Goal: Use online tool/utility: Utilize a website feature to perform a specific function

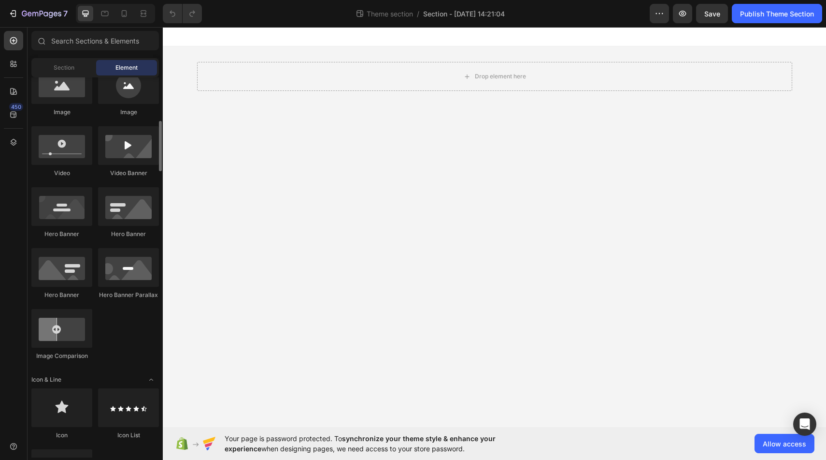
scroll to position [330, 0]
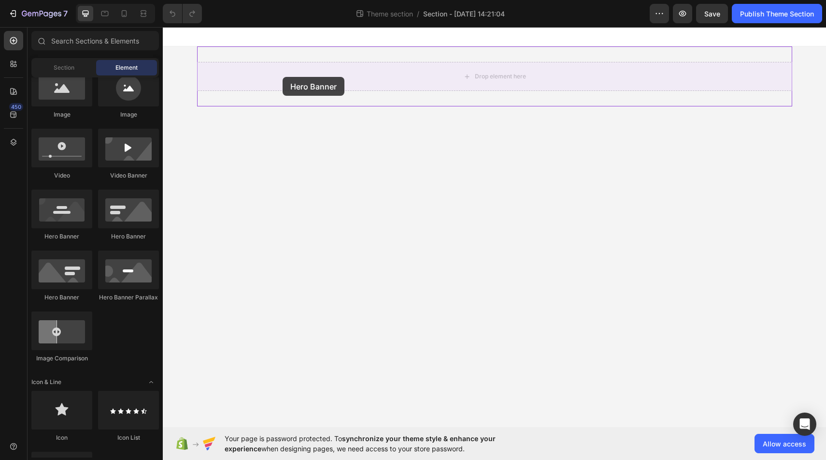
drag, startPoint x: 238, startPoint y: 239, endPoint x: 288, endPoint y: 65, distance: 181.4
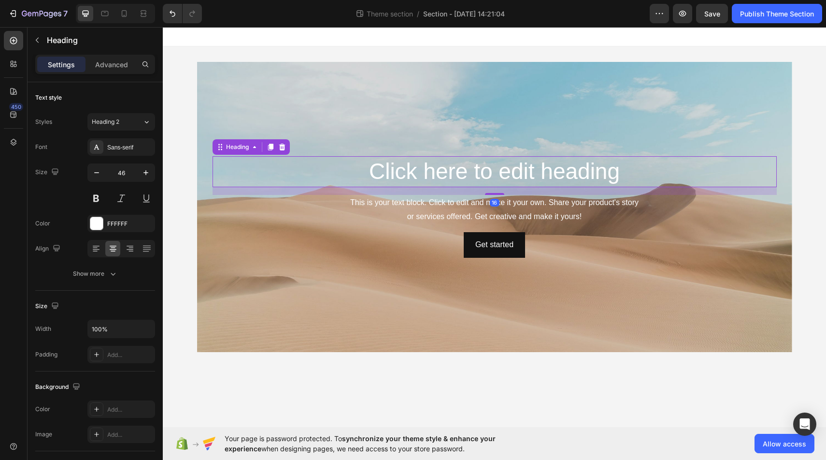
click at [468, 178] on h2 "Click here to edit heading" at bounding box center [495, 171] width 564 height 31
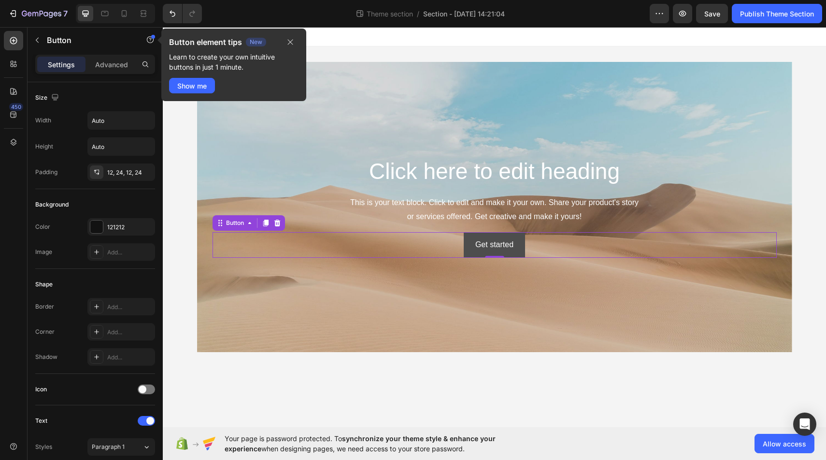
click at [472, 236] on button "Get started" at bounding box center [494, 245] width 61 height 26
click at [470, 204] on div "This is your text block. Click to edit and make it your own. Share your product…" at bounding box center [495, 210] width 564 height 30
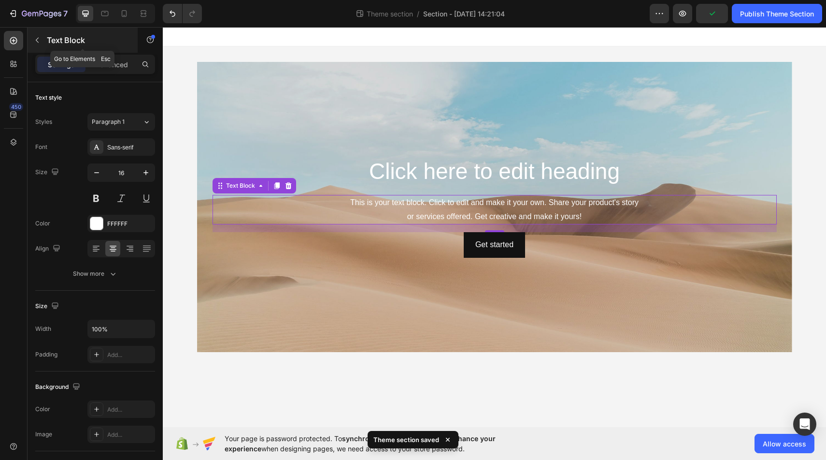
click at [38, 43] on icon "button" at bounding box center [37, 40] width 8 height 8
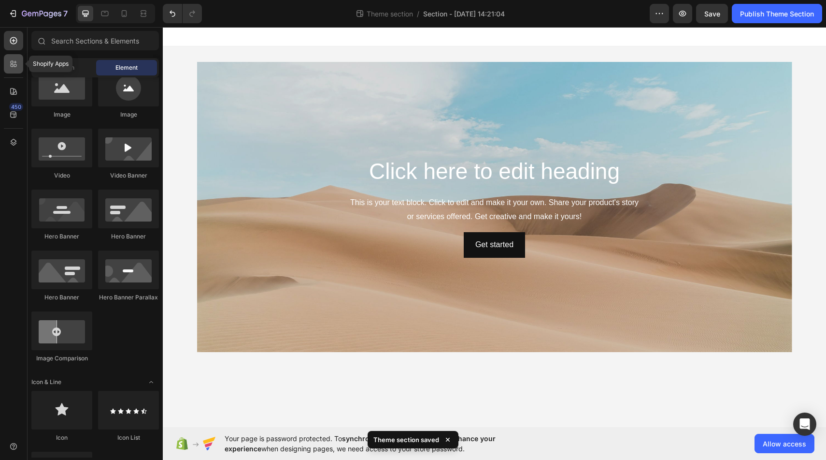
click at [12, 59] on icon at bounding box center [14, 64] width 10 height 10
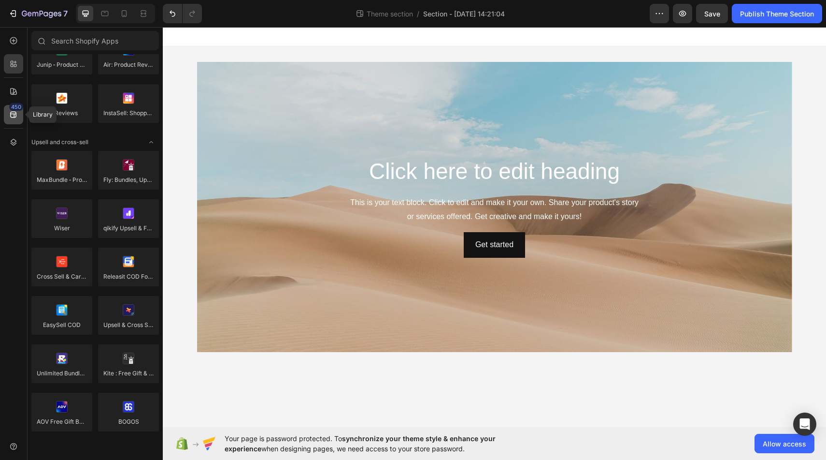
click at [17, 112] on icon at bounding box center [14, 115] width 10 height 10
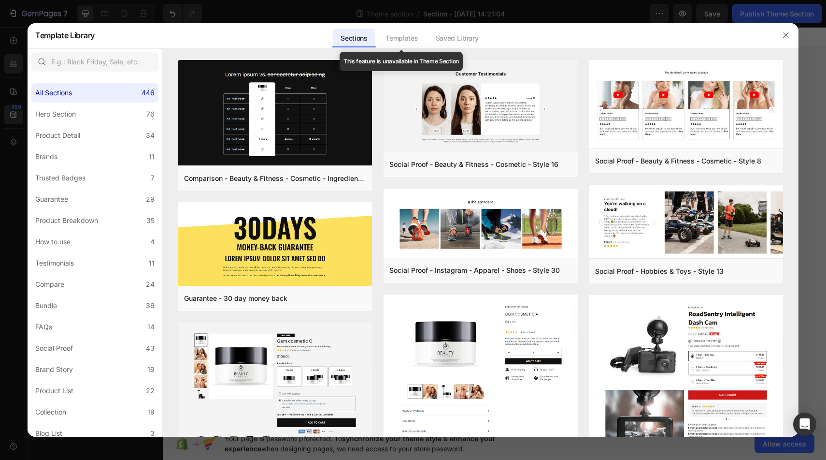
click at [404, 39] on div "Templates" at bounding box center [402, 38] width 48 height 19
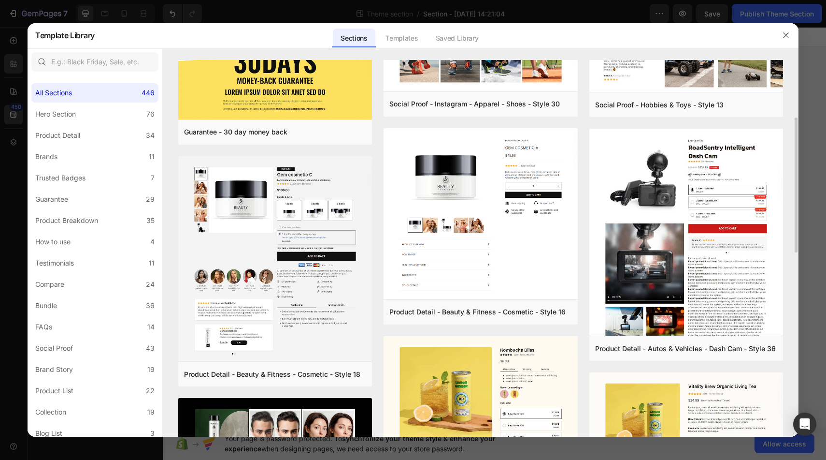
scroll to position [165, 0]
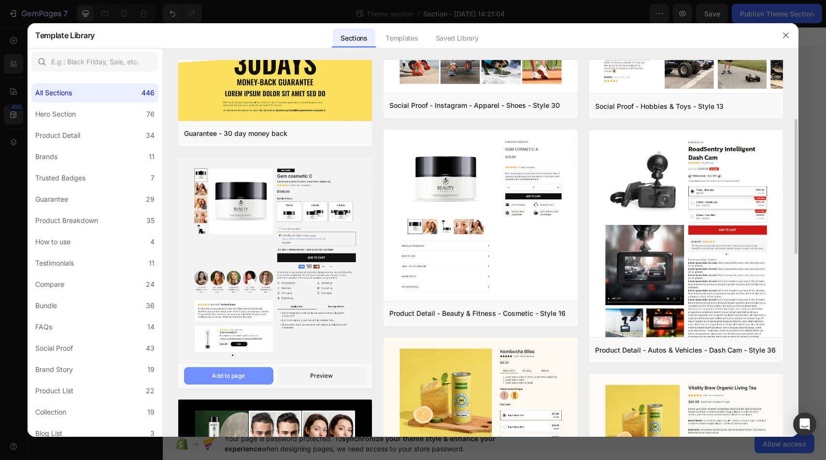
click at [242, 375] on div "Add to page" at bounding box center [228, 375] width 33 height 9
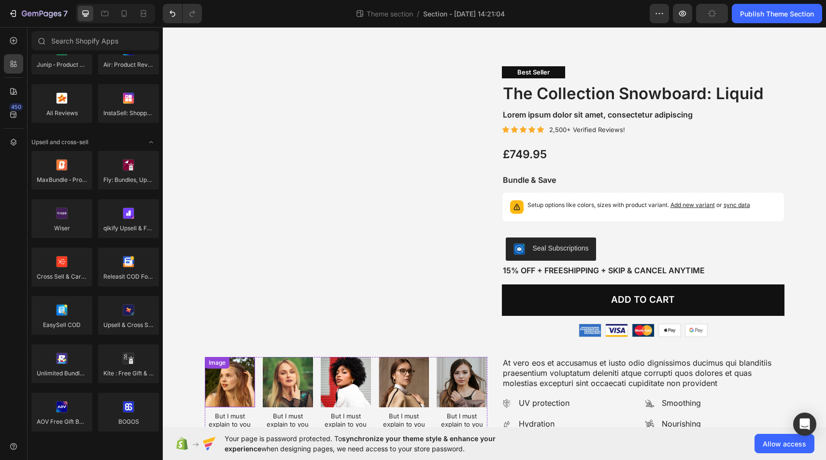
scroll to position [325, 0]
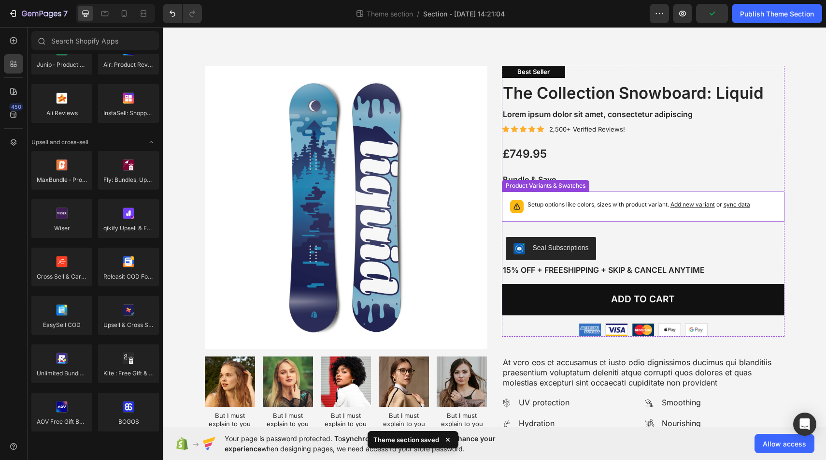
click at [611, 205] on p "Setup options like colors, sizes with product variant. Add new variant or sync …" at bounding box center [639, 205] width 223 height 10
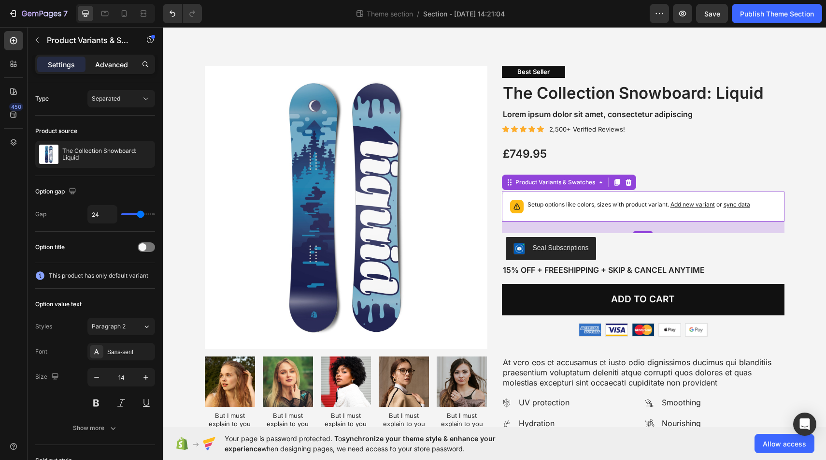
click at [112, 62] on p "Advanced" at bounding box center [111, 64] width 33 height 10
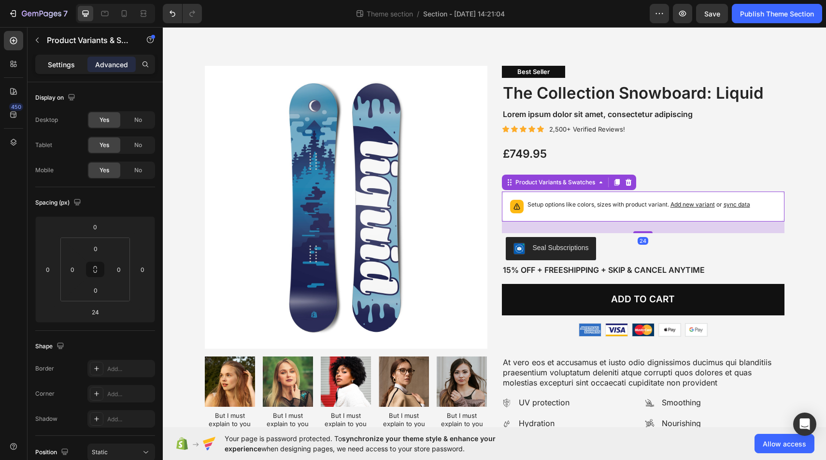
click at [64, 63] on p "Settings" at bounding box center [61, 64] width 27 height 10
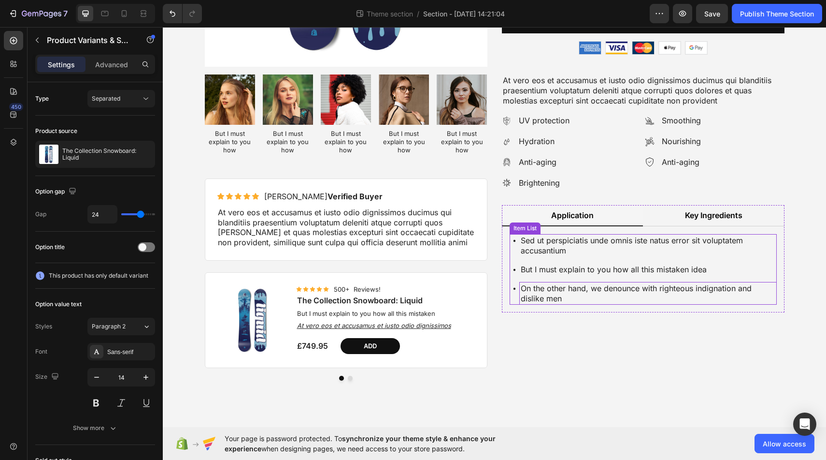
scroll to position [0, 0]
